Goal: Task Accomplishment & Management: Use online tool/utility

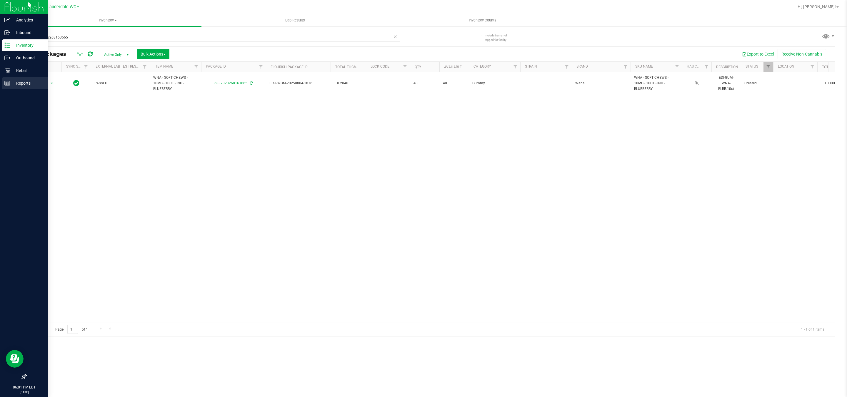
click at [27, 83] on p "Reports" at bounding box center [27, 83] width 35 height 7
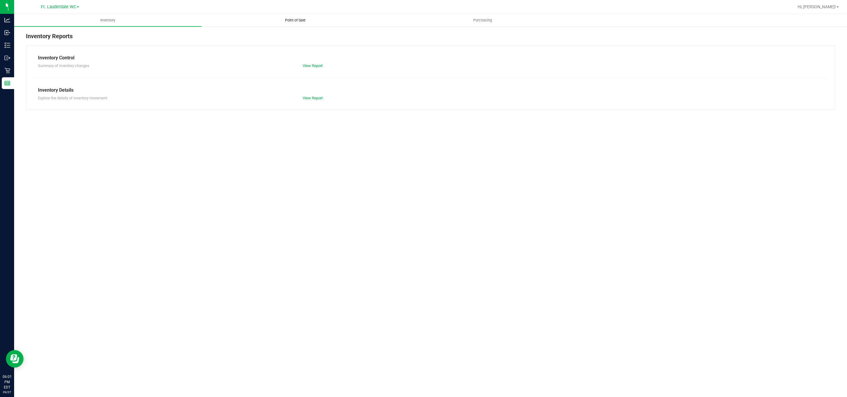
click at [300, 19] on span "Point of Sale" at bounding box center [295, 20] width 36 height 5
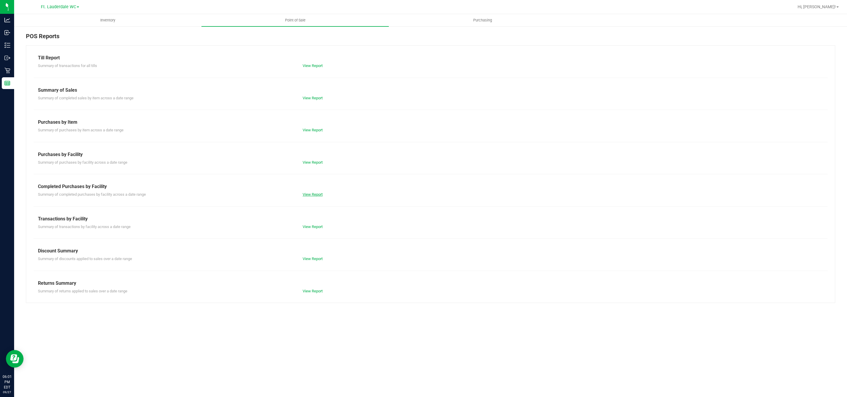
click at [315, 197] on link "View Report" at bounding box center [313, 194] width 20 height 4
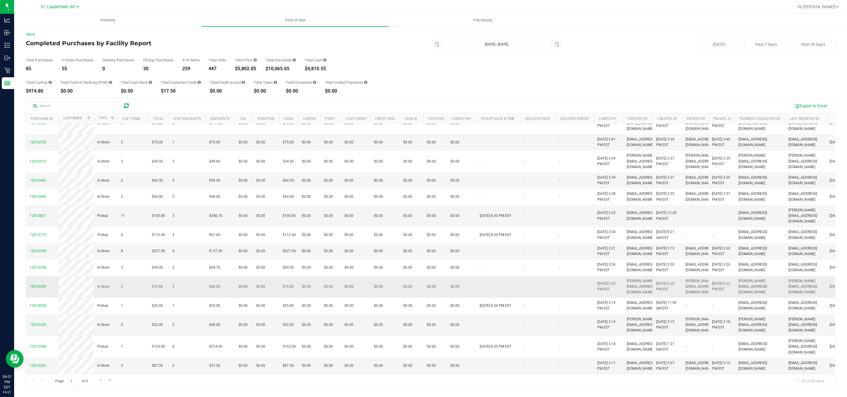
scroll to position [356, 0]
click at [101, 382] on span "Go to the next page" at bounding box center [101, 380] width 5 height 5
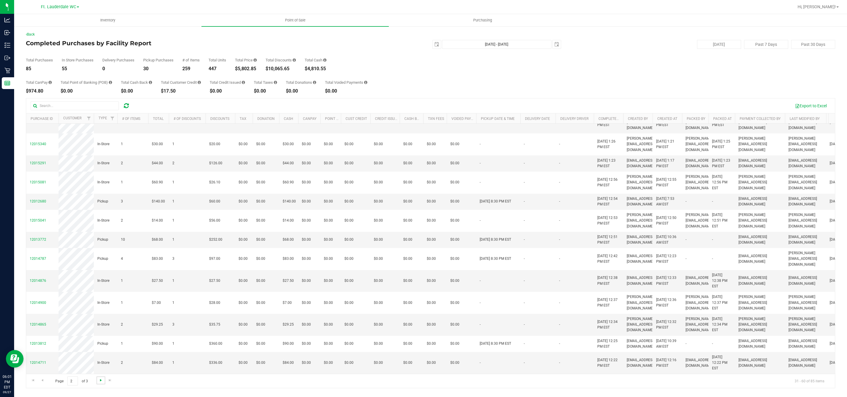
scroll to position [0, 0]
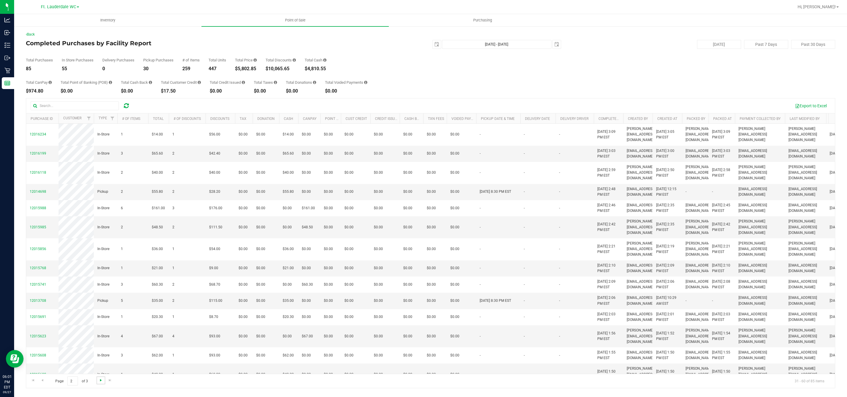
click at [101, 382] on span "Go to the next page" at bounding box center [101, 380] width 5 height 5
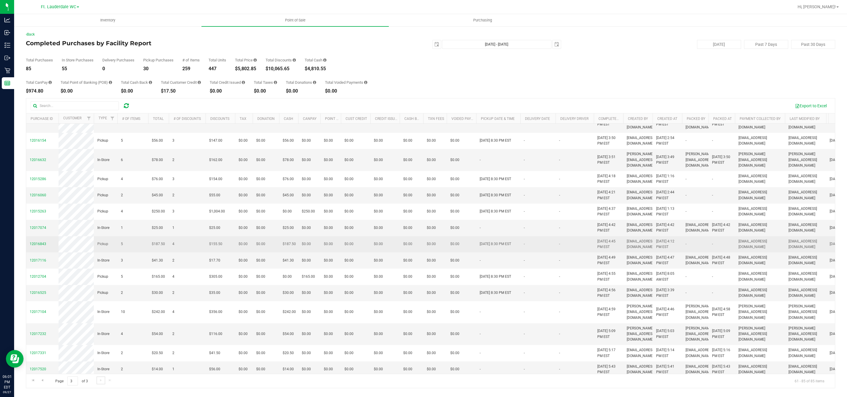
scroll to position [257, 0]
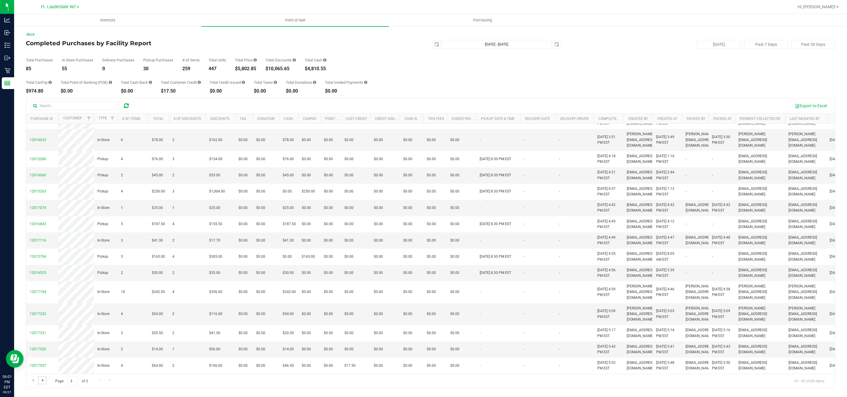
click at [41, 380] on span "Go to the previous page" at bounding box center [42, 380] width 5 height 5
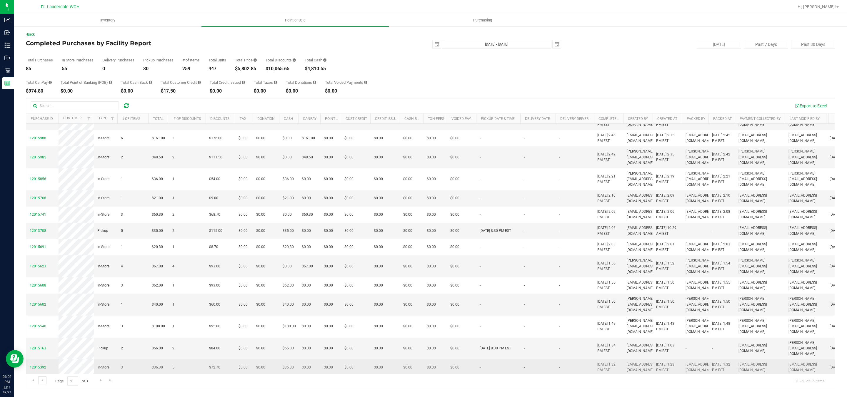
scroll to position [0, 0]
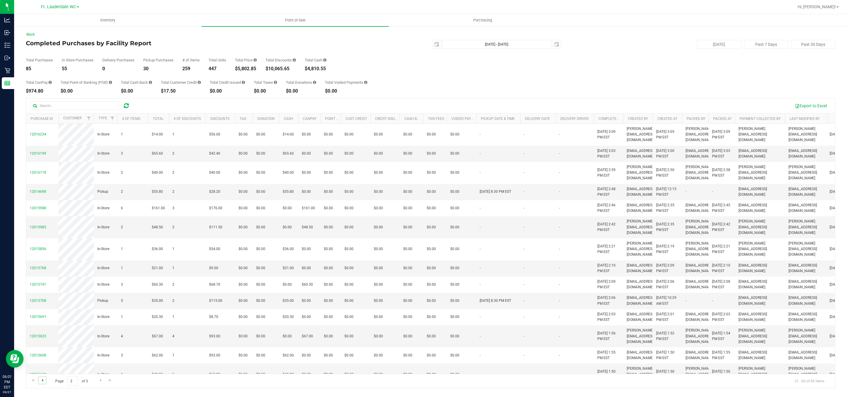
click at [41, 383] on span "Go to the previous page" at bounding box center [42, 380] width 5 height 5
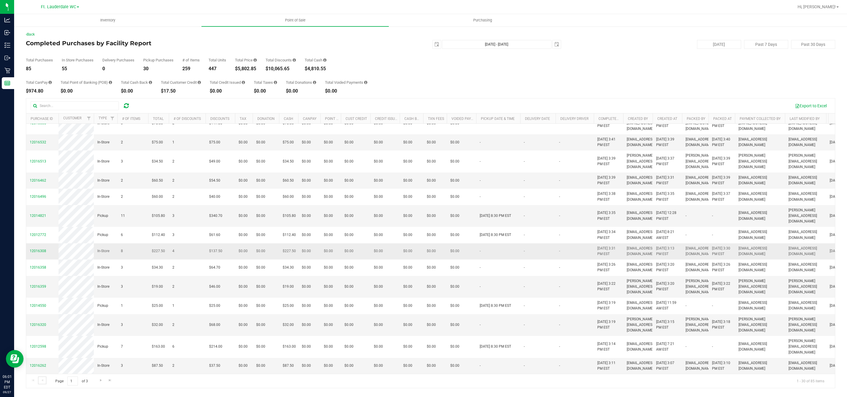
scroll to position [356, 0]
click at [101, 382] on span "Go to the next page" at bounding box center [101, 380] width 5 height 5
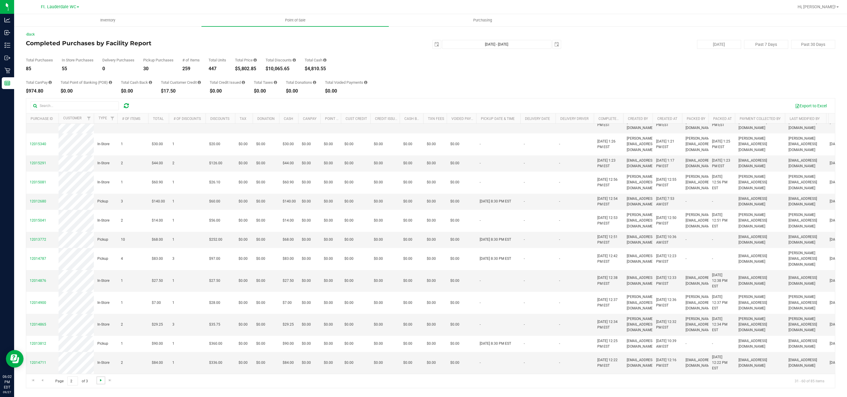
scroll to position [0, 0]
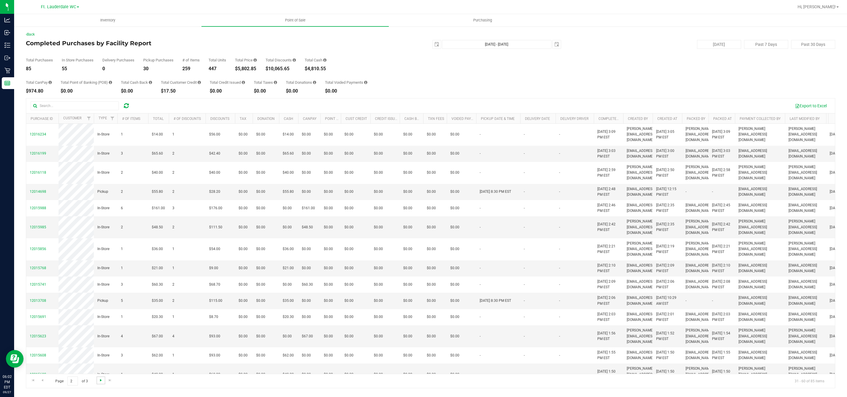
click at [101, 382] on span "Go to the next page" at bounding box center [101, 380] width 5 height 5
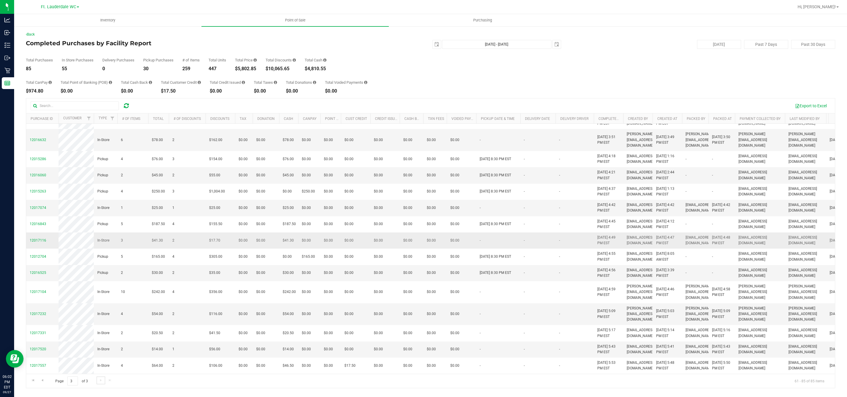
scroll to position [257, 0]
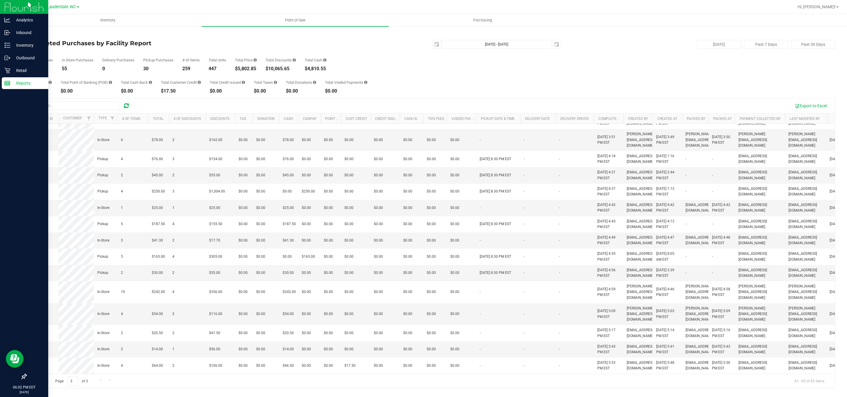
click at [6, 86] on icon at bounding box center [7, 83] width 6 height 6
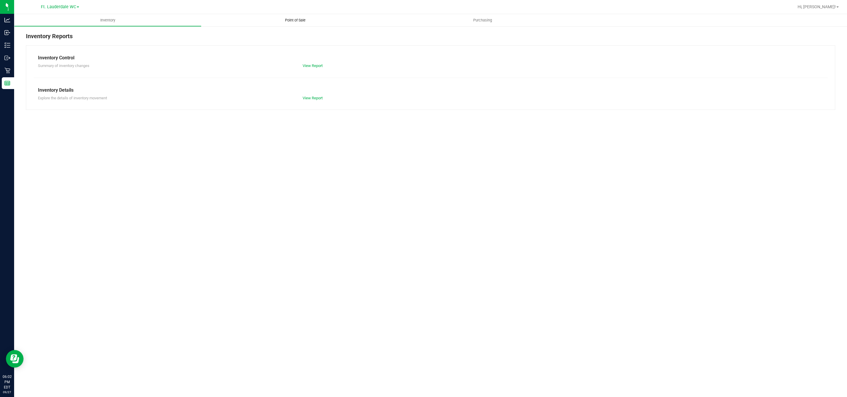
click at [313, 23] on uib-tab-heading "Point of Sale" at bounding box center [294, 20] width 187 height 12
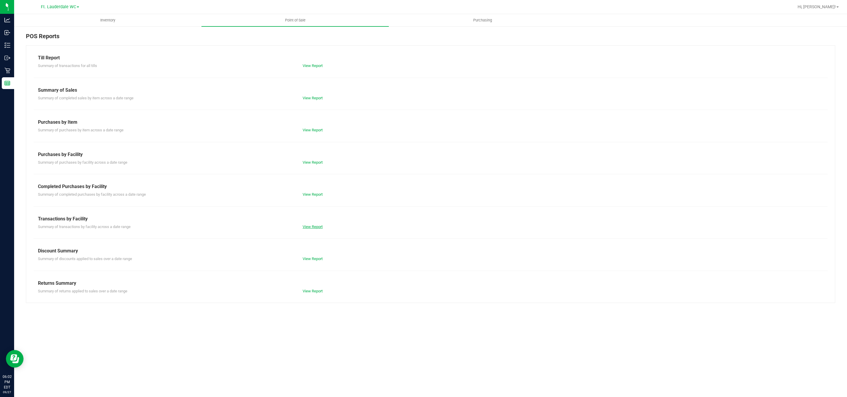
click at [311, 225] on link "View Report" at bounding box center [313, 227] width 20 height 4
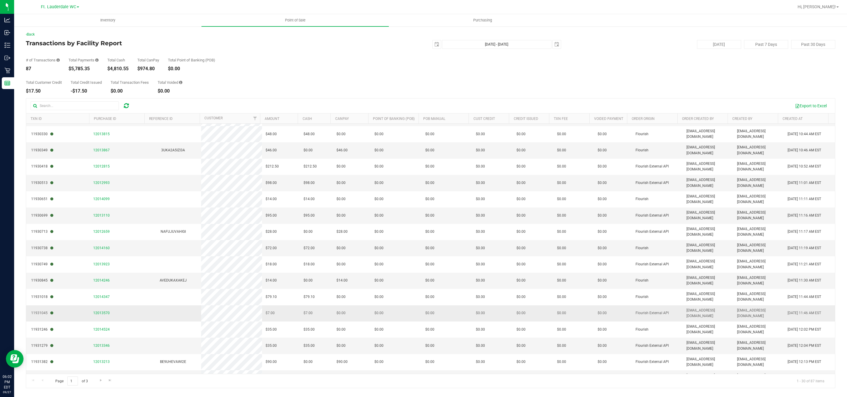
scroll to position [174, 0]
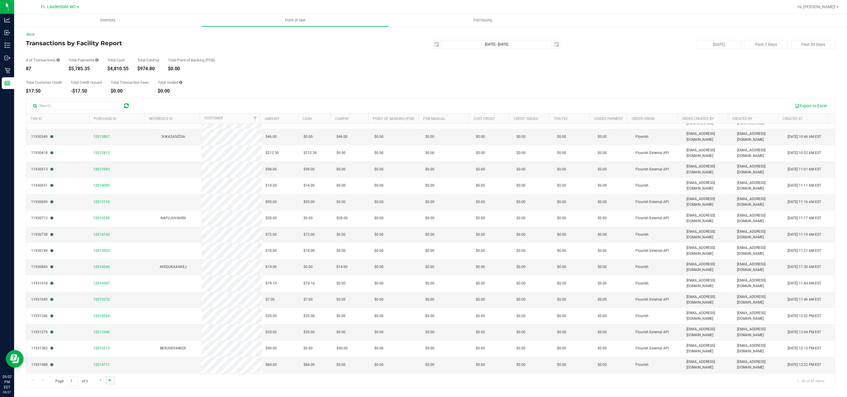
click at [111, 380] on span "Go to the last page" at bounding box center [110, 380] width 5 height 5
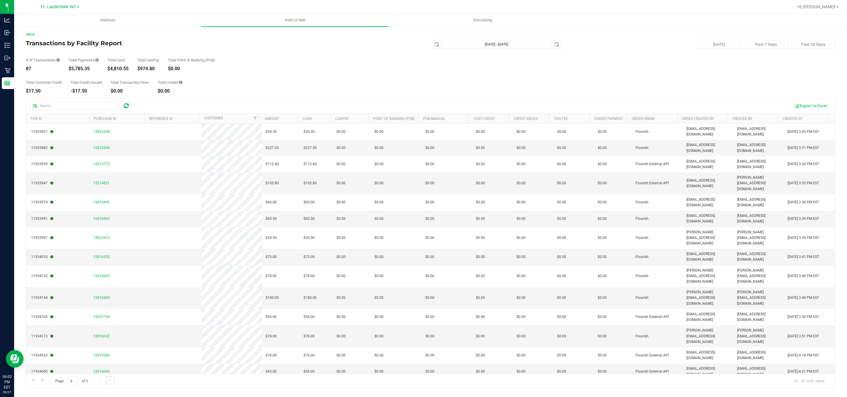
scroll to position [40, 0]
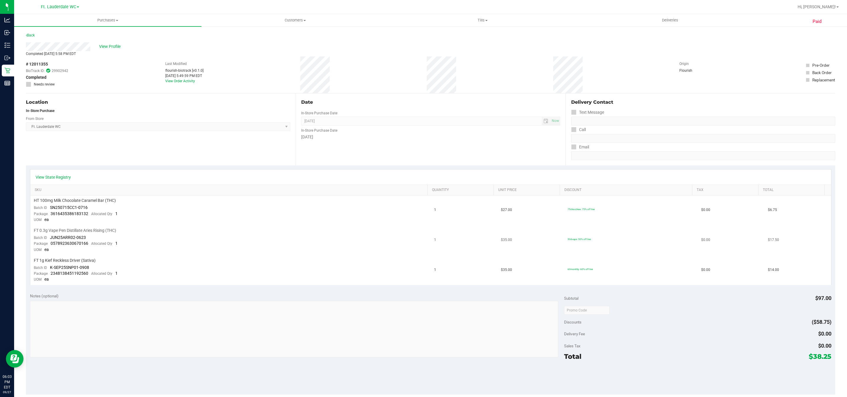
click at [81, 236] on span "JUN25ARR02-0623" at bounding box center [68, 237] width 36 height 5
drag, startPoint x: 51, startPoint y: 236, endPoint x: 76, endPoint y: 238, distance: 24.5
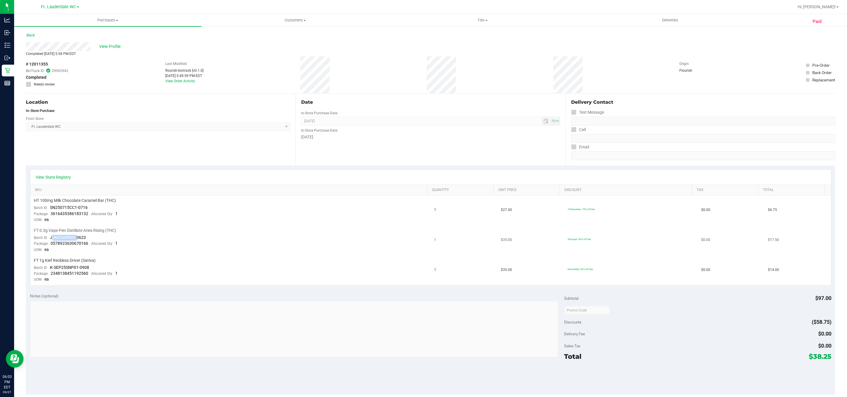
click at [76, 238] on span "JUN25ARR02-0623" at bounding box center [68, 237] width 36 height 5
drag, startPoint x: 49, startPoint y: 235, endPoint x: 79, endPoint y: 234, distance: 30.0
click at [79, 234] on td "FT 0.3g Vape Pen Distillate Aries Rising (THC) Batch ID JUN25ARR02-0623 Package…" at bounding box center [230, 241] width 400 height 30
copy span "JUN25ARR02-0623"
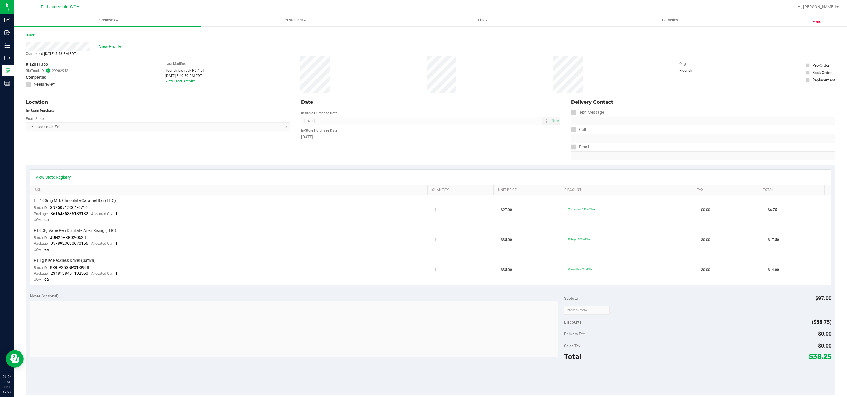
click at [42, 63] on span "# 12011355" at bounding box center [37, 64] width 22 height 6
copy span "12011355"
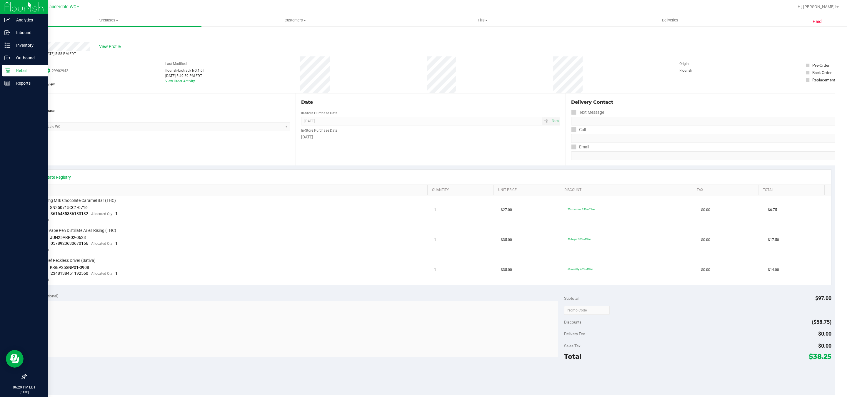
click at [11, 66] on div "Retail" at bounding box center [25, 71] width 46 height 12
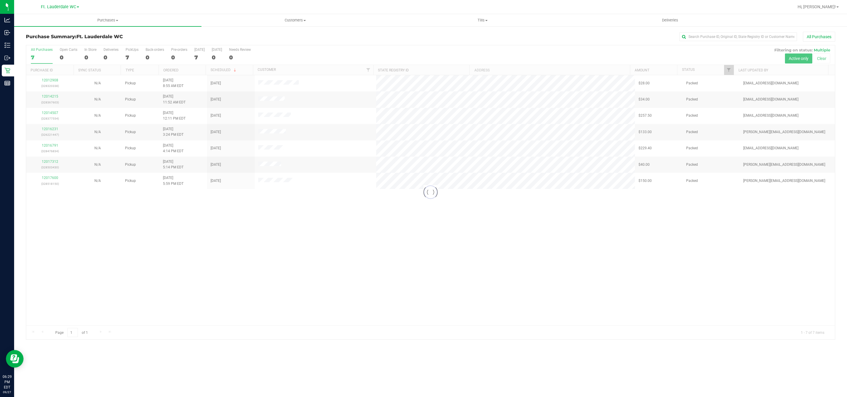
click at [251, 224] on div at bounding box center [430, 192] width 809 height 294
click at [253, 228] on div at bounding box center [430, 192] width 809 height 294
click at [283, 267] on div "12012908 (328320338) N/A Pickup [DATE] 8:55 AM EDT 9/27/2025 $28.00 Packed [EMA…" at bounding box center [430, 200] width 809 height 250
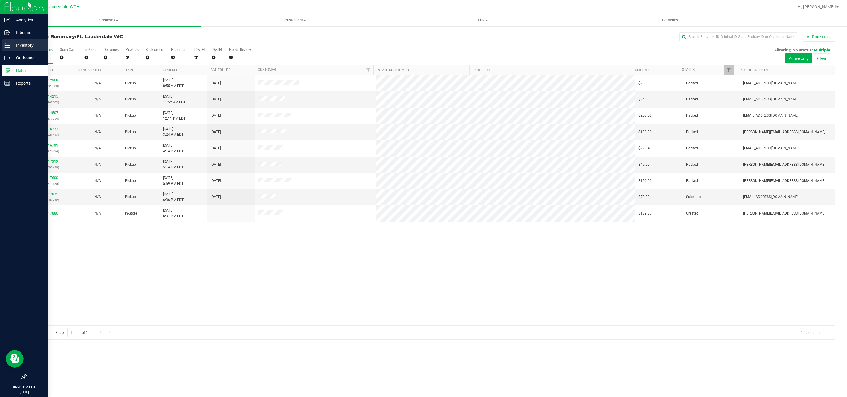
click at [15, 41] on div "Inventory" at bounding box center [25, 45] width 46 height 12
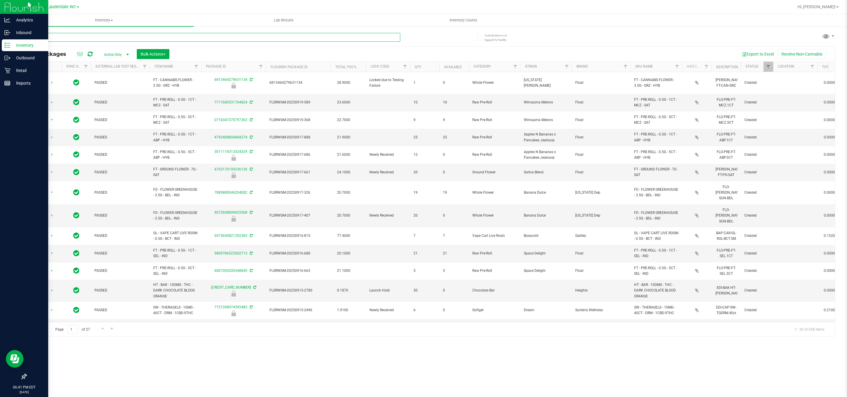
click at [122, 36] on input "text" at bounding box center [213, 37] width 374 height 9
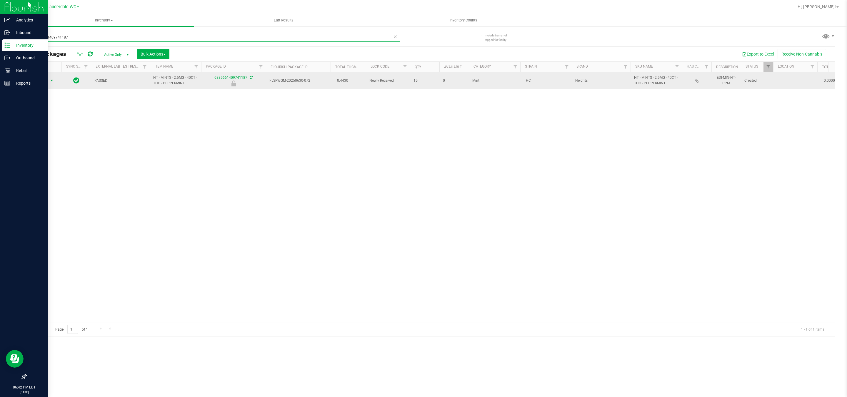
type input "6885661409741187"
click at [44, 83] on span "Action" at bounding box center [40, 80] width 16 height 8
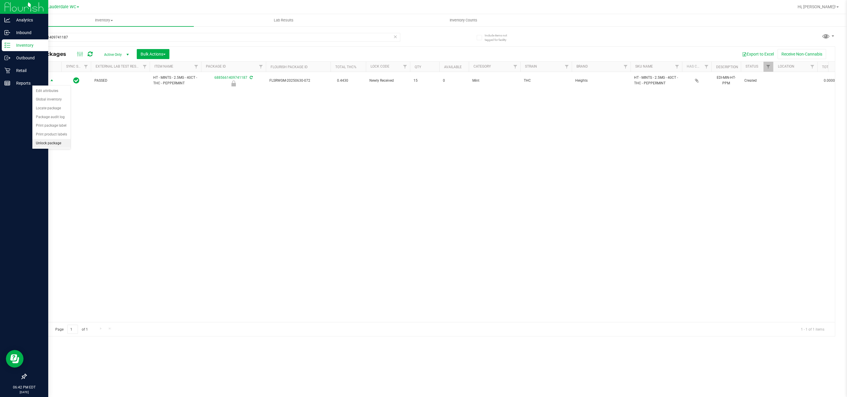
click at [57, 145] on li "Unlock package" at bounding box center [51, 143] width 38 height 9
click at [157, 36] on input "6885661409741187" at bounding box center [213, 37] width 374 height 9
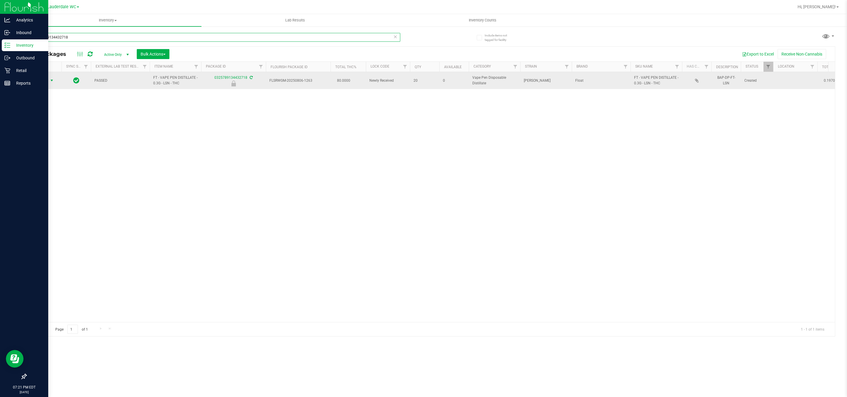
type input "0325789134432718"
click at [36, 83] on span "Action" at bounding box center [40, 80] width 16 height 8
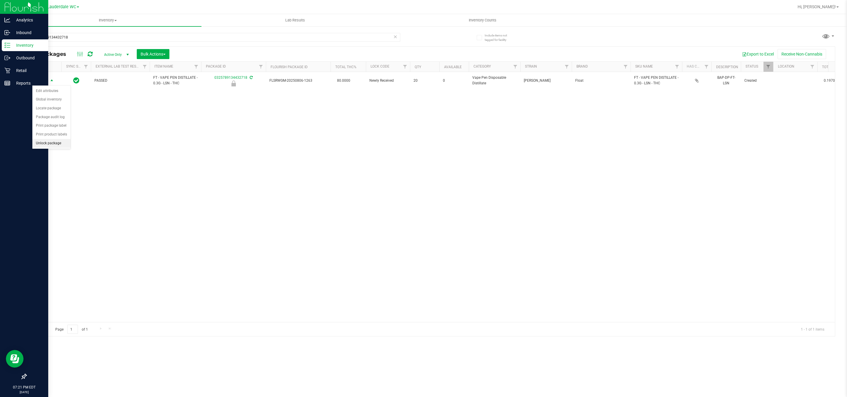
click at [60, 148] on li "Unlock package" at bounding box center [51, 143] width 38 height 9
click at [150, 41] on input "0325789134432718" at bounding box center [213, 37] width 374 height 9
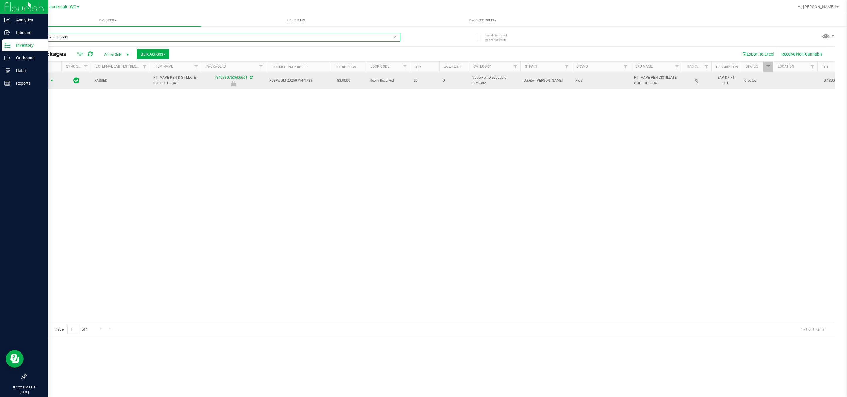
type input "7342380753606604"
click at [46, 82] on span "Action" at bounding box center [40, 80] width 16 height 8
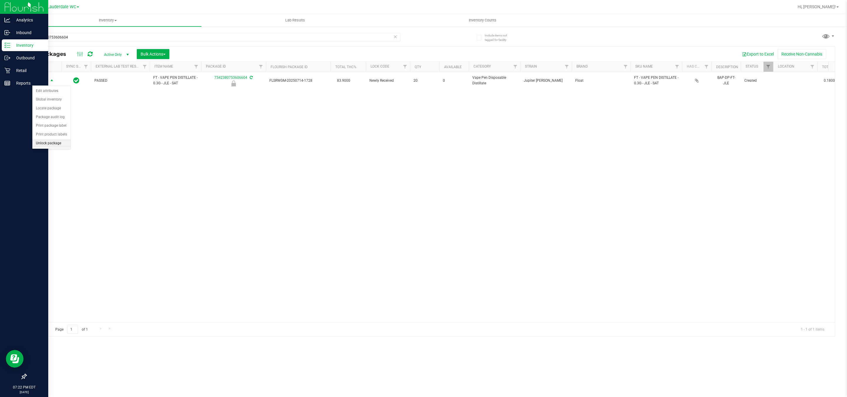
click at [56, 143] on li "Unlock package" at bounding box center [51, 143] width 38 height 9
click at [88, 37] on input "7342380753606604" at bounding box center [213, 37] width 374 height 9
click at [89, 37] on input "7342380753606604" at bounding box center [213, 37] width 374 height 9
type input "0325789134432718"
click at [46, 80] on span "Action" at bounding box center [40, 80] width 16 height 8
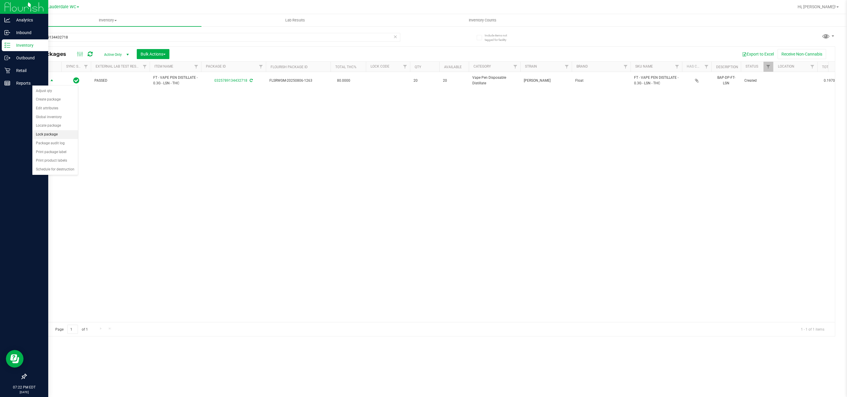
click at [59, 137] on li "Lock package" at bounding box center [55, 134] width 46 height 9
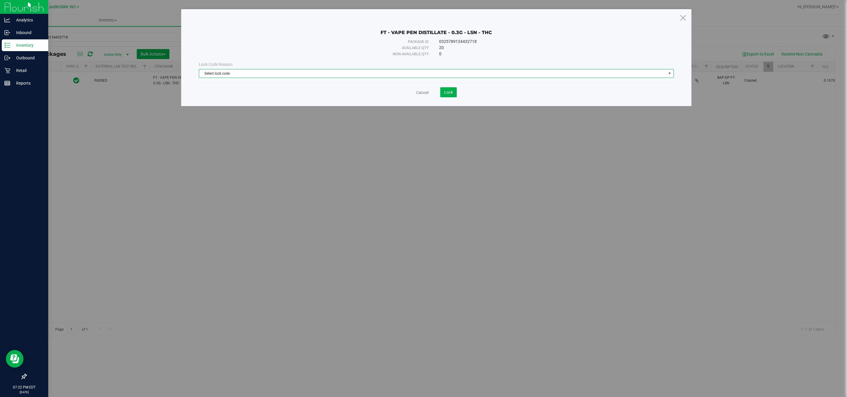
click at [445, 71] on span "Select lock code" at bounding box center [432, 73] width 467 height 8
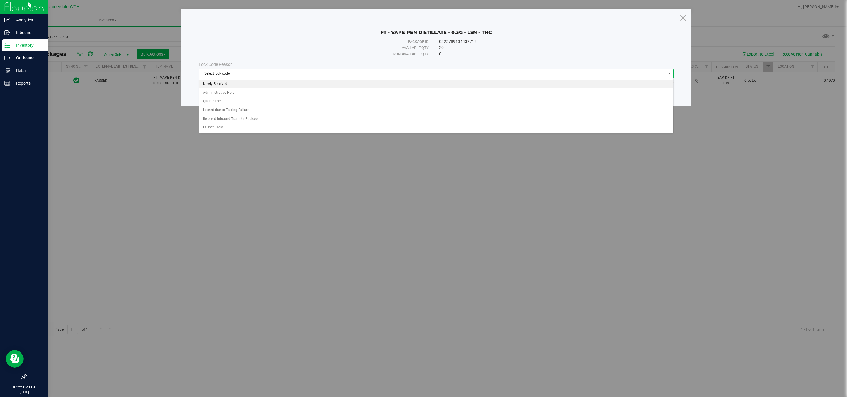
click at [308, 86] on li "Newly Received" at bounding box center [436, 84] width 474 height 9
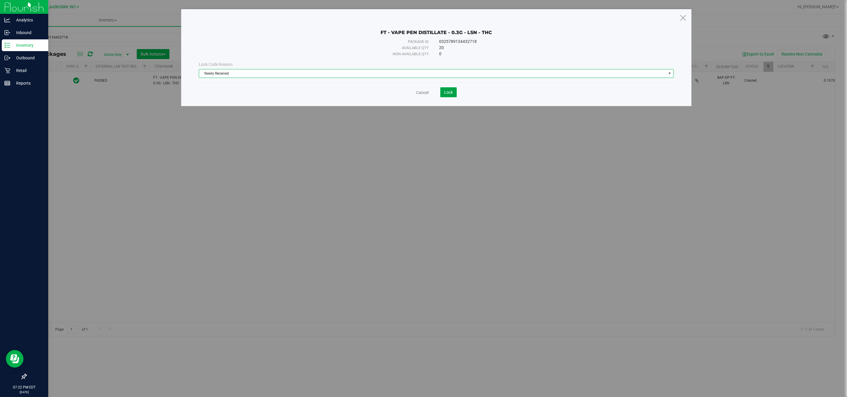
click at [452, 94] on span "Lock" at bounding box center [448, 92] width 9 height 5
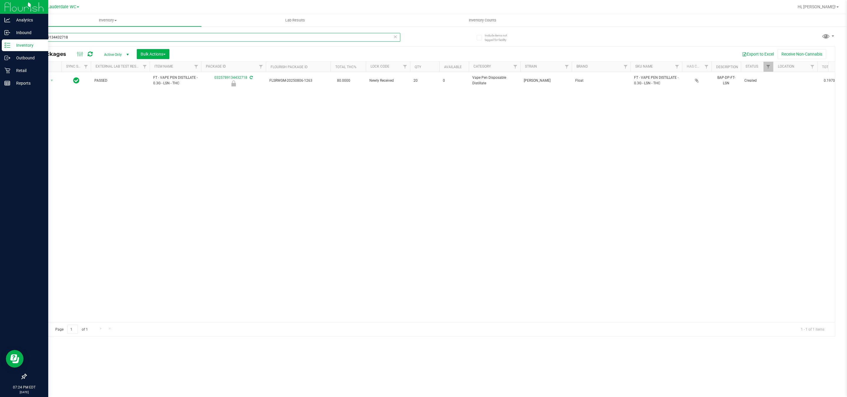
click at [376, 40] on input "0325789134432718" at bounding box center [213, 37] width 374 height 9
click at [376, 39] on input "0325789134432718" at bounding box center [213, 37] width 374 height 9
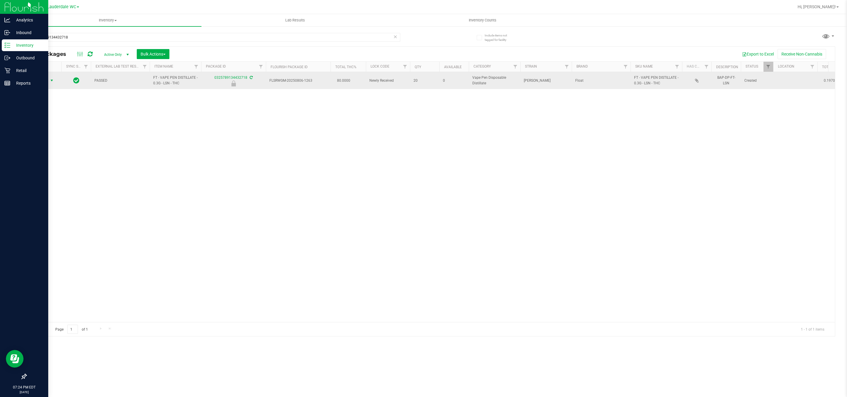
click at [43, 78] on span "Action" at bounding box center [40, 80] width 16 height 8
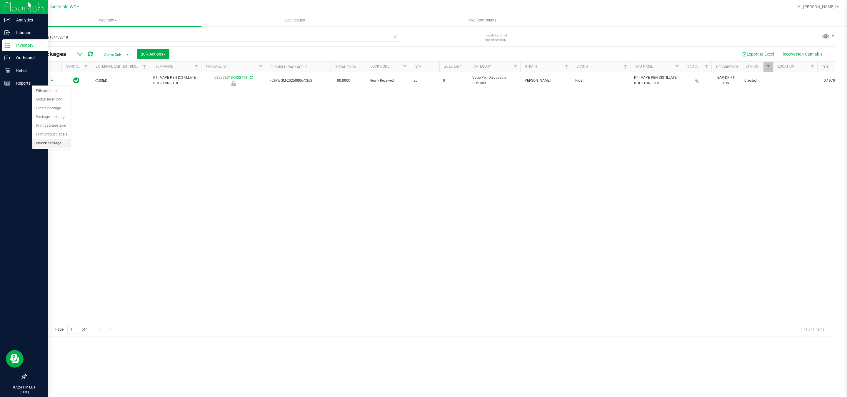
click at [59, 145] on li "Unlock package" at bounding box center [51, 143] width 38 height 9
